Goal: Task Accomplishment & Management: Use online tool/utility

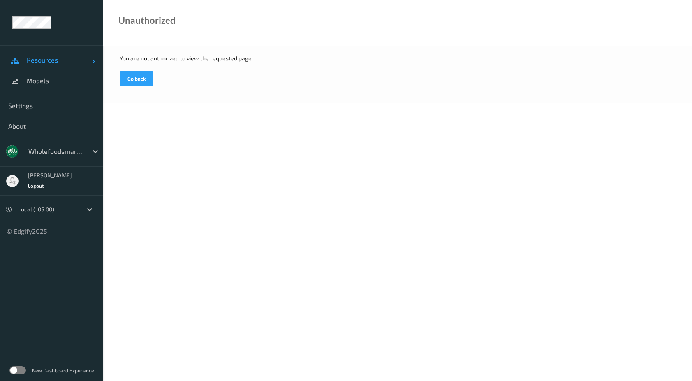
click at [36, 64] on span "Resources" at bounding box center [60, 60] width 66 height 8
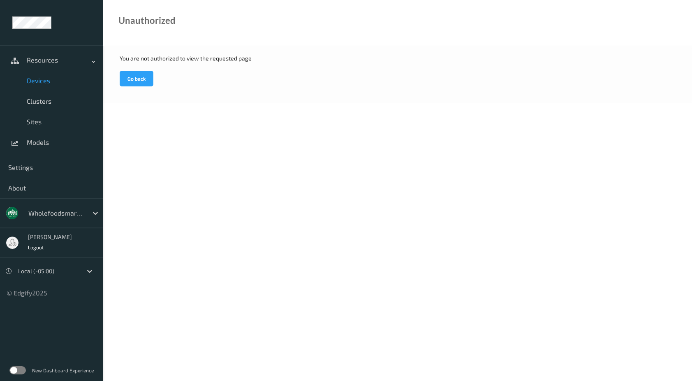
click at [39, 81] on span "Devices" at bounding box center [61, 81] width 68 height 8
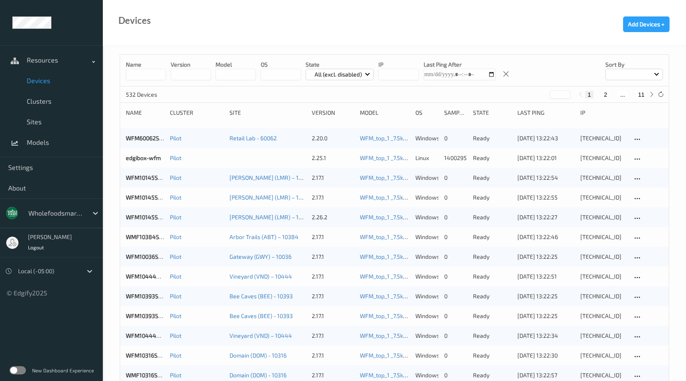
click at [409, 73] on input "string" at bounding box center [398, 75] width 40 height 12
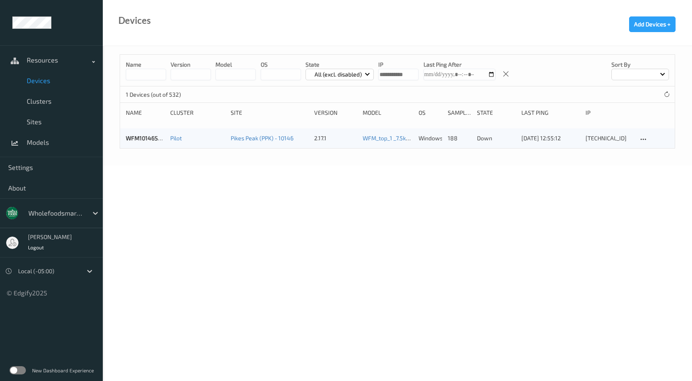
type input "**********"
click at [44, 83] on span "Devices" at bounding box center [61, 81] width 68 height 8
click at [206, 262] on body "Resources Devices Clusters Sites Models Settings About wholefoodsmarket Sky [PE…" at bounding box center [346, 190] width 692 height 381
click at [411, 74] on input "string" at bounding box center [398, 75] width 40 height 12
drag, startPoint x: 411, startPoint y: 74, endPoint x: 377, endPoint y: 75, distance: 33.3
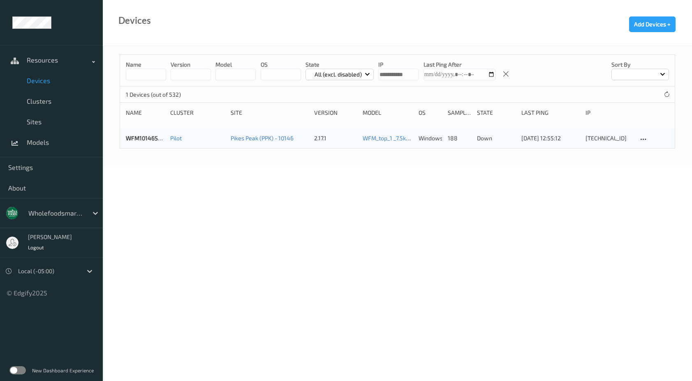
click at [377, 75] on div "Name version model OS State All (excl. disabled) IP Last Ping After Sort by" at bounding box center [397, 71] width 555 height 32
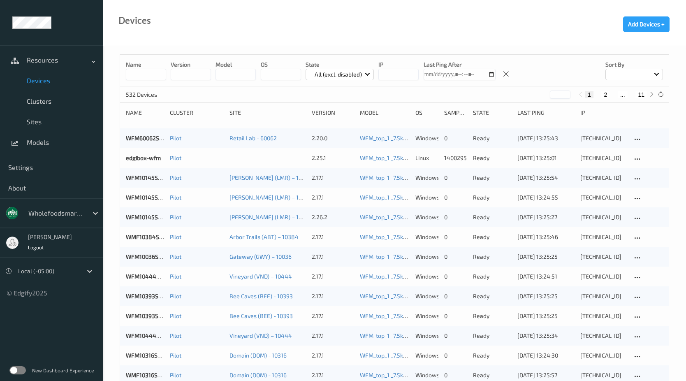
click at [384, 76] on input "string" at bounding box center [398, 75] width 40 height 12
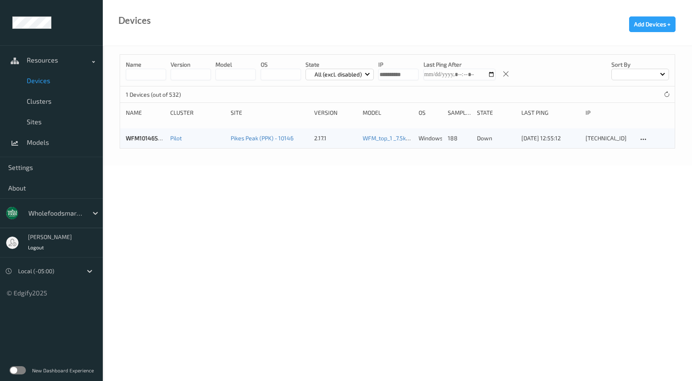
type input "**********"
click at [429, 157] on div "Name version model OS State All (excl. disabled) IP Last Ping After Sort by 1 D…" at bounding box center [397, 105] width 589 height 119
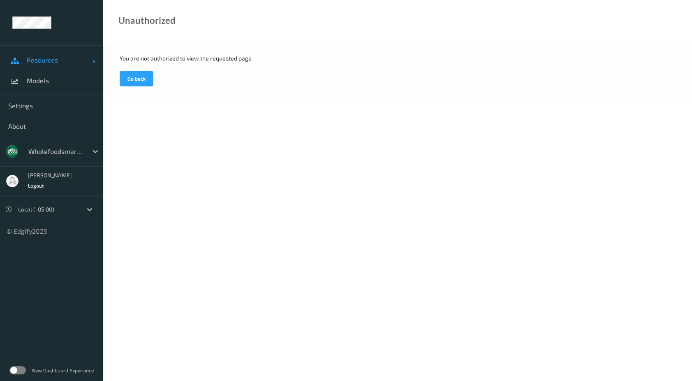
click at [28, 62] on span "Resources" at bounding box center [60, 60] width 66 height 8
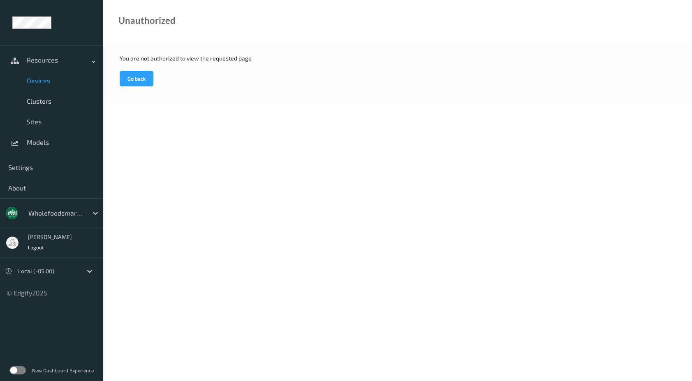
click at [31, 78] on span "Devices" at bounding box center [61, 81] width 68 height 8
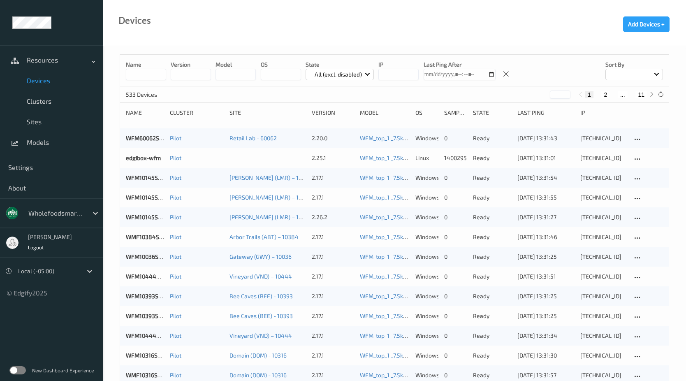
click at [388, 74] on input "string" at bounding box center [398, 75] width 40 height 12
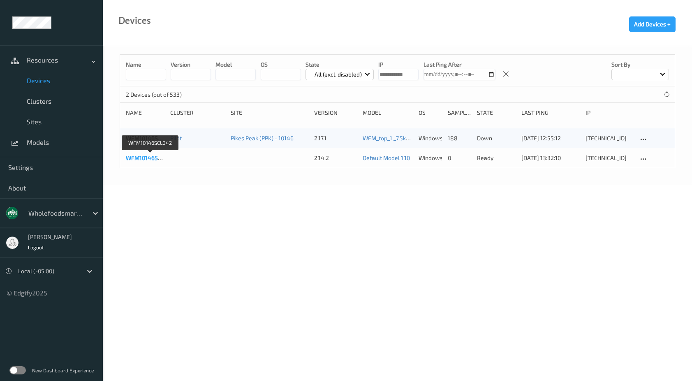
type input "**********"
click at [150, 158] on link "WFM10146SCL042" at bounding box center [150, 157] width 49 height 7
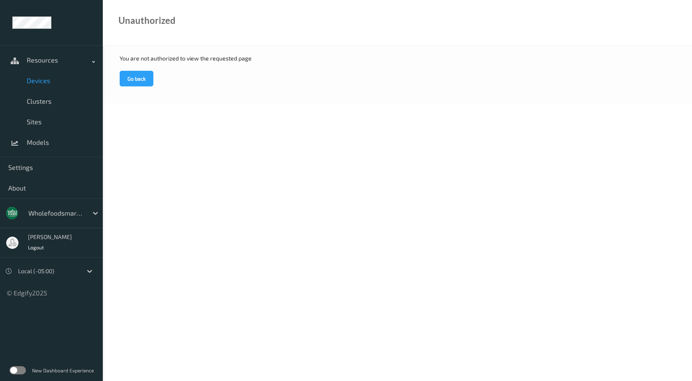
click at [49, 80] on span "Devices" at bounding box center [61, 81] width 68 height 8
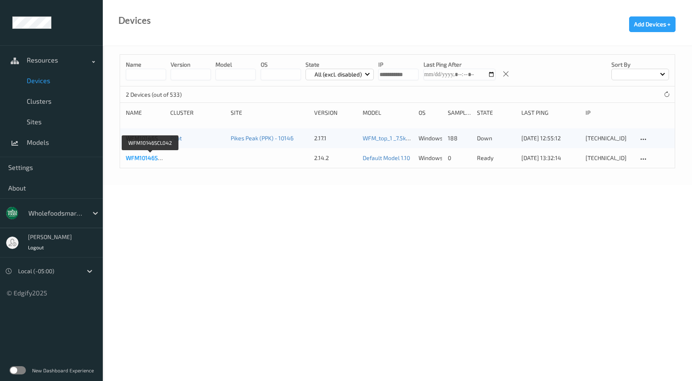
click at [144, 156] on link "WFM10146SCL042" at bounding box center [150, 157] width 49 height 7
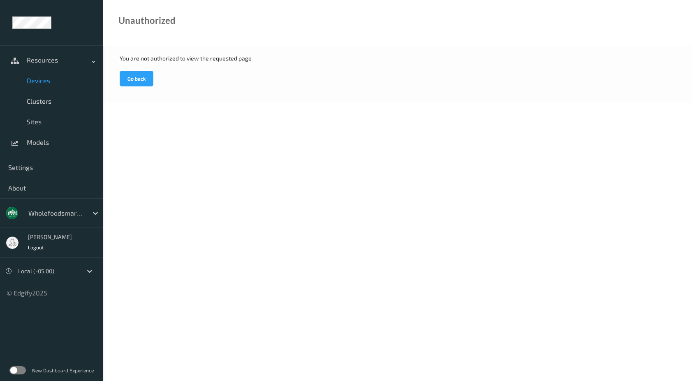
click at [50, 84] on span "Devices" at bounding box center [61, 81] width 68 height 8
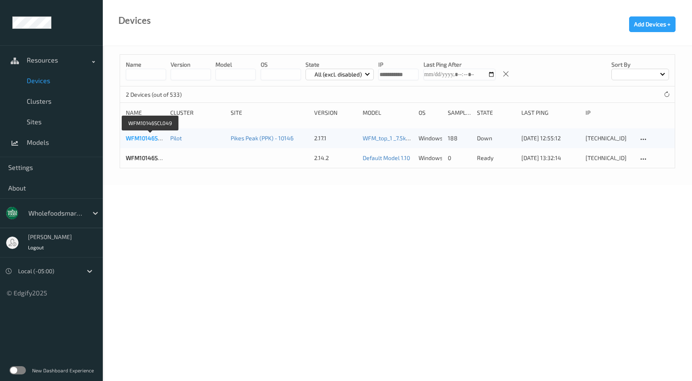
click at [137, 136] on link "WFM10146SCL049" at bounding box center [150, 138] width 49 height 7
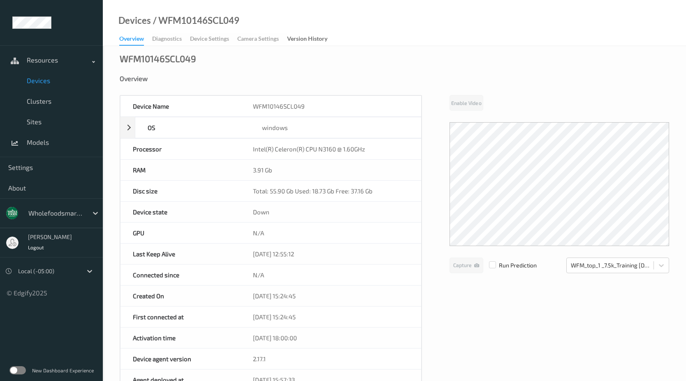
click at [37, 78] on span "Devices" at bounding box center [61, 81] width 68 height 8
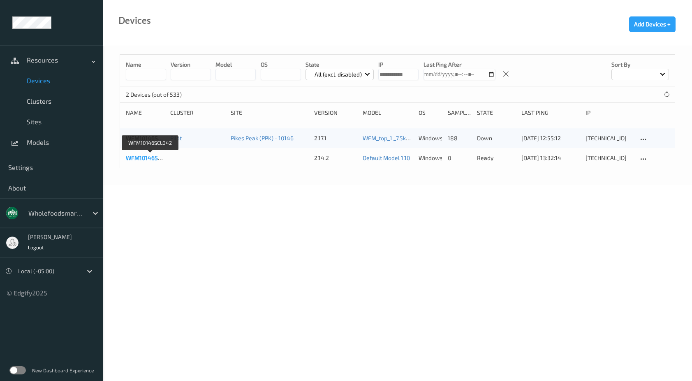
click at [147, 157] on link "WFM10146SCL042" at bounding box center [150, 157] width 49 height 7
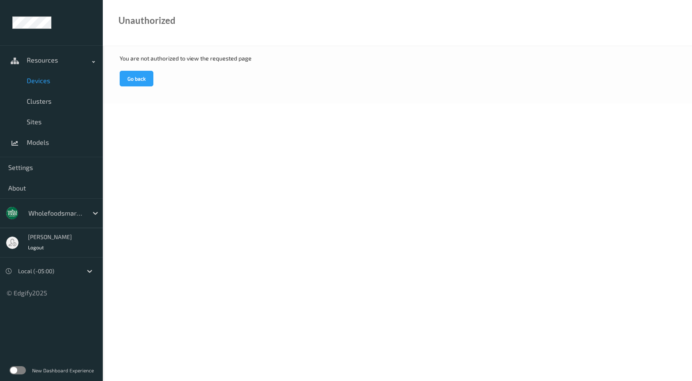
click at [47, 83] on span "Devices" at bounding box center [61, 81] width 68 height 8
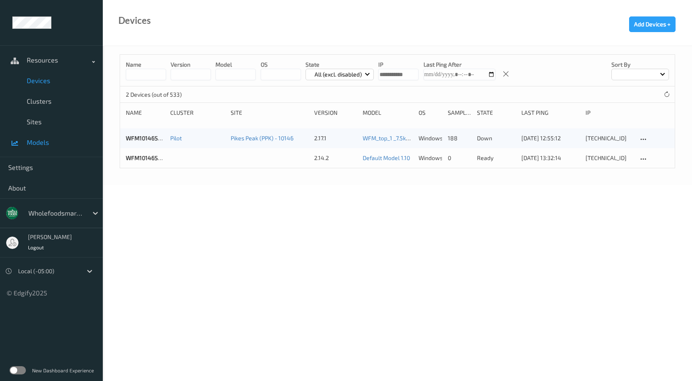
click at [35, 140] on span "Models" at bounding box center [61, 142] width 68 height 8
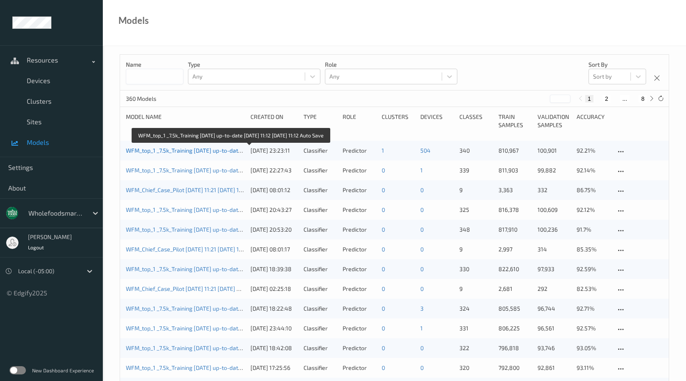
click at [208, 150] on link "WFM_top_1 _7.5k_Training [DATE] up-to-date [DATE] 11:12 [DATE] 11:12 Auto Save" at bounding box center [229, 150] width 207 height 7
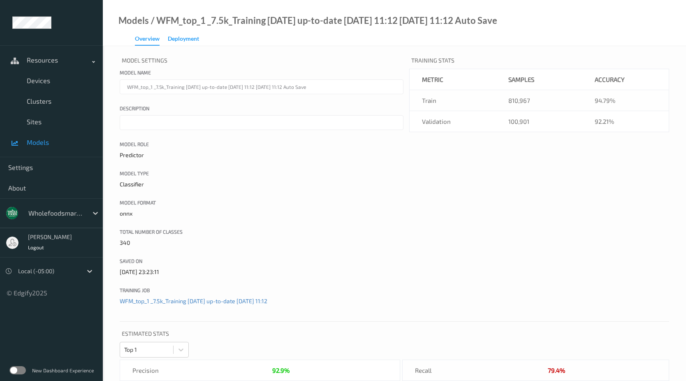
click at [187, 42] on div "Deployment" at bounding box center [183, 40] width 31 height 10
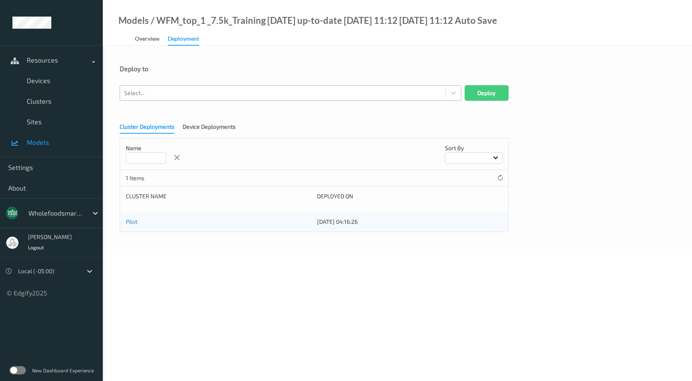
click at [184, 93] on div at bounding box center [283, 93] width 318 height 10
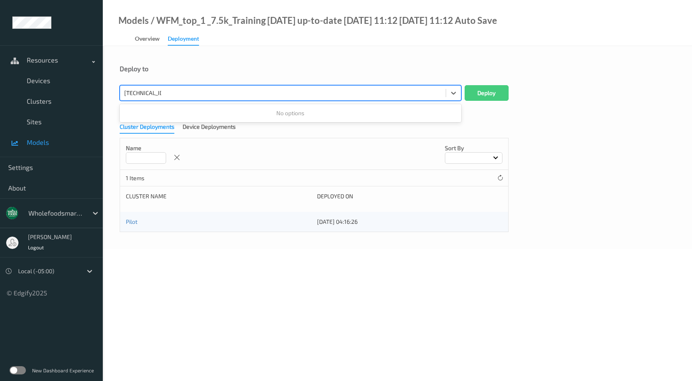
type input "10.134.234.42"
click at [465, 85] on button "Deploy" at bounding box center [487, 93] width 44 height 16
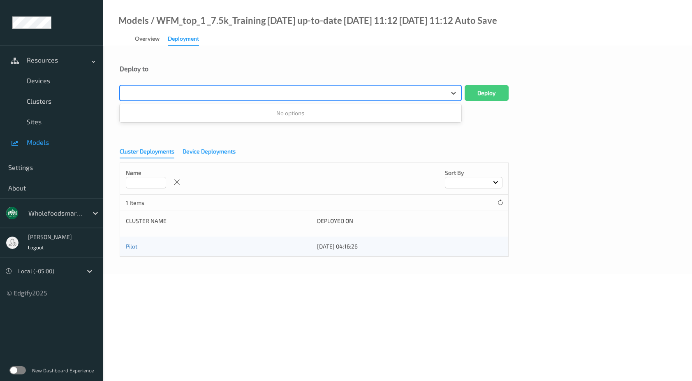
click at [193, 156] on div "Device Deployments" at bounding box center [209, 152] width 53 height 10
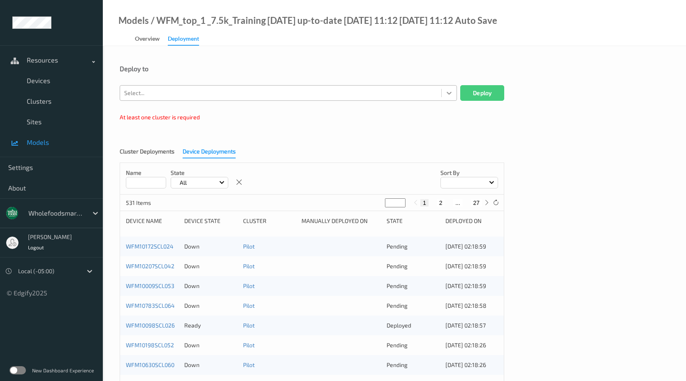
click at [449, 93] on icon at bounding box center [449, 93] width 8 height 8
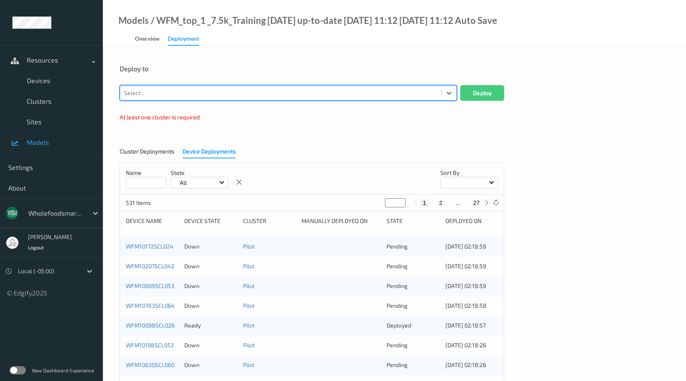
click at [227, 92] on div at bounding box center [280, 93] width 313 height 10
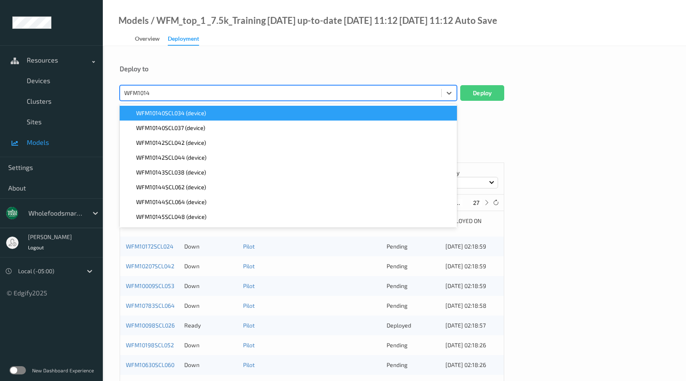
type input "WFM10146"
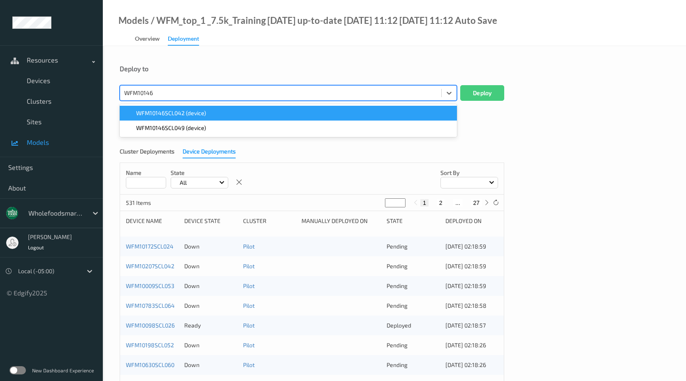
click at [207, 109] on div "WFM10146SCL042 (device)" at bounding box center [288, 113] width 327 height 8
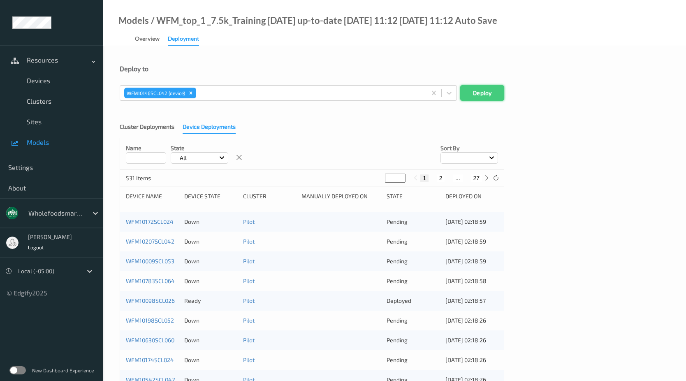
click at [476, 92] on button "Deploy" at bounding box center [482, 93] width 44 height 16
click at [142, 40] on div "Overview" at bounding box center [147, 40] width 25 height 10
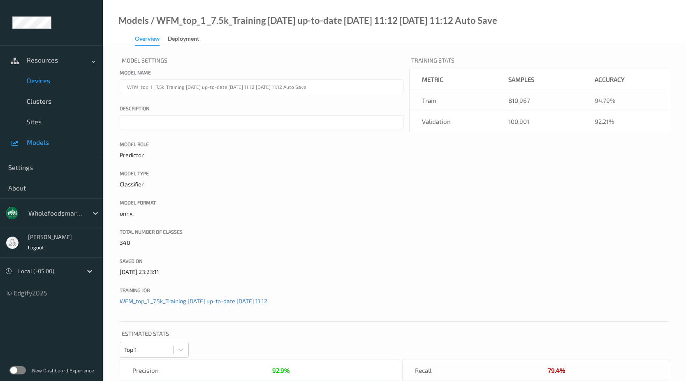
click at [60, 77] on span "Devices" at bounding box center [61, 81] width 68 height 8
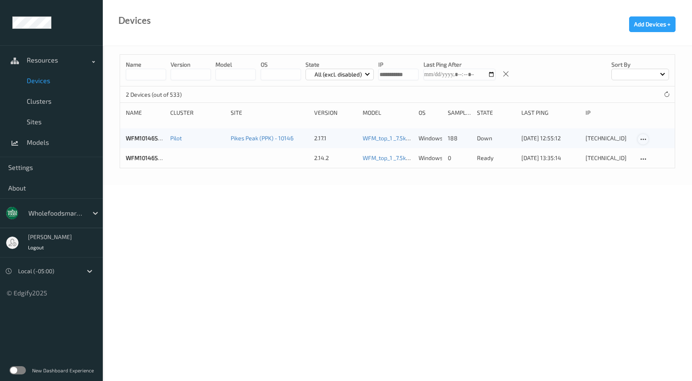
click at [646, 139] on icon at bounding box center [643, 139] width 7 height 7
click at [657, 184] on div "Disable Device" at bounding box center [668, 183] width 32 height 8
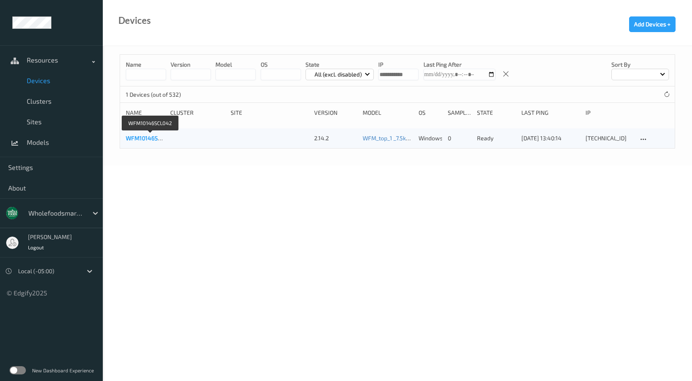
click at [150, 141] on link "WFM10146SCL042" at bounding box center [150, 138] width 49 height 7
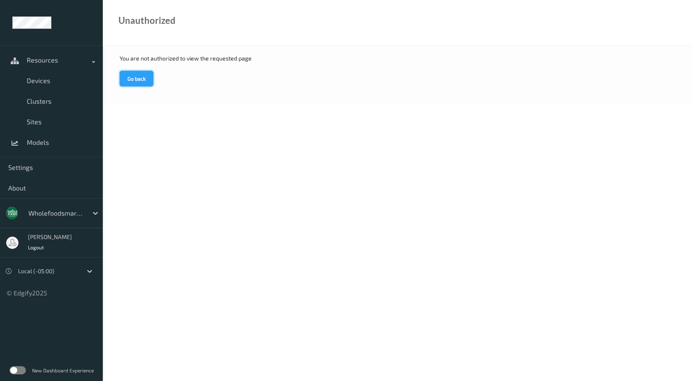
click at [145, 83] on button "Go back" at bounding box center [137, 79] width 34 height 16
